Goal: Task Accomplishment & Management: Manage account settings

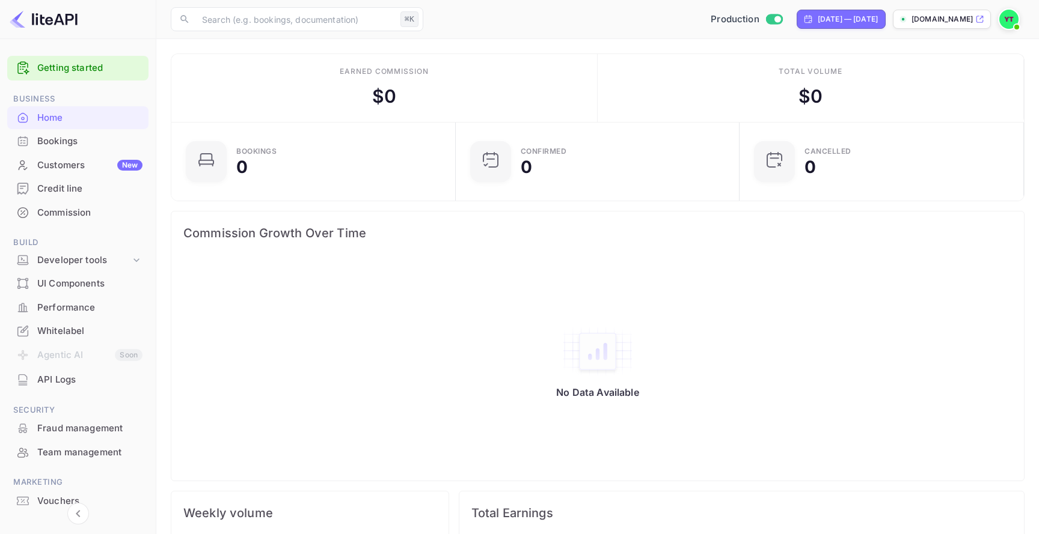
click at [1014, 20] on img at bounding box center [1008, 19] width 19 height 19
click at [934, 117] on div "Logout" at bounding box center [950, 124] width 138 height 29
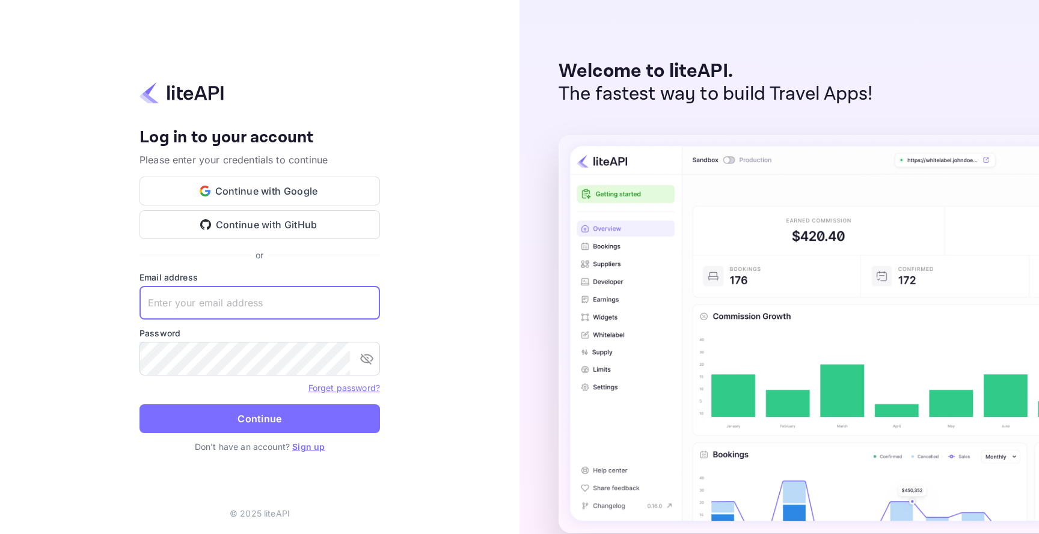
click at [320, 295] on input "text" at bounding box center [259, 303] width 240 height 34
type input "[EMAIL_ADDRESS][DOMAIN_NAME]"
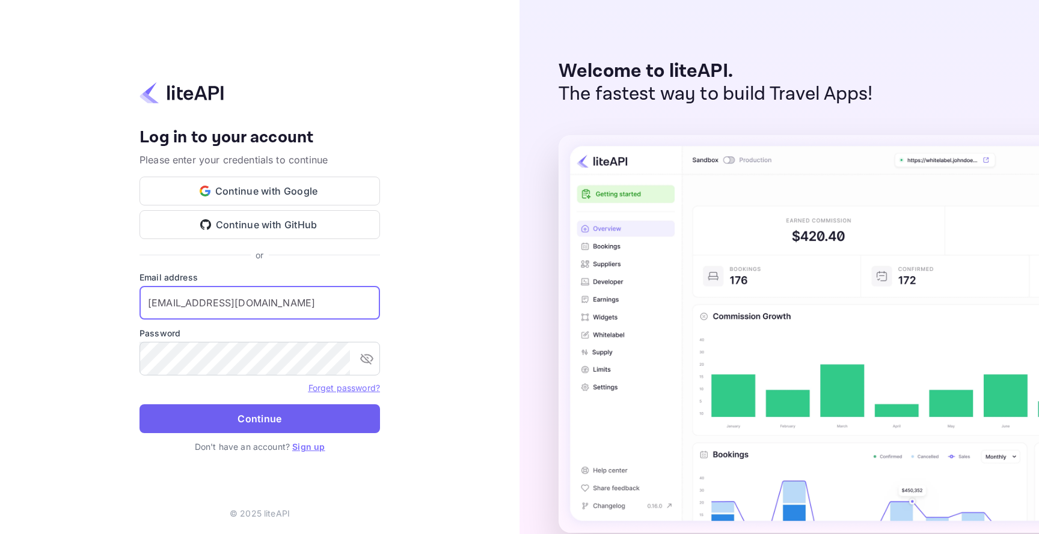
click at [337, 414] on button "Continue" at bounding box center [259, 419] width 240 height 29
